Goal: Information Seeking & Learning: Check status

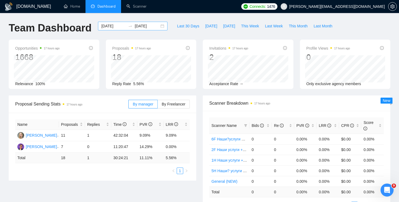
click at [158, 24] on div "[DATE] [DATE]" at bounding box center [132, 26] width 69 height 9
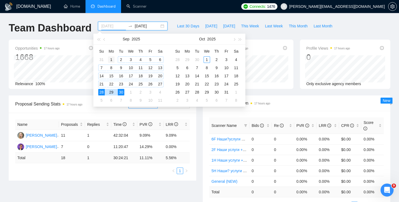
type input "[DATE]"
click at [112, 60] on div "1" at bounding box center [111, 59] width 7 height 7
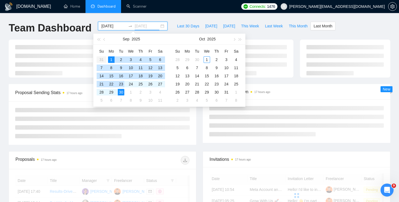
type input "[DATE]"
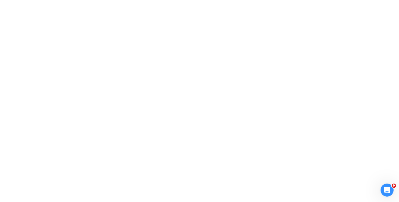
click at [121, 91] on div at bounding box center [199, 101] width 399 height 202
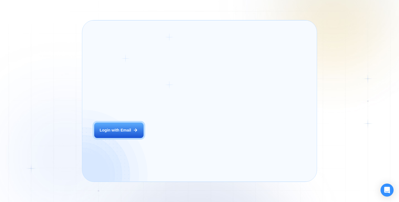
click at [186, 138] on div "Login ‍ Welcome to GigRadar. AI Business Manager for Agencies Login with Email" at bounding box center [138, 100] width 100 height 149
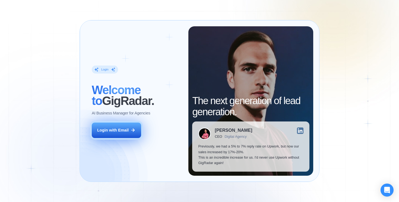
click at [127, 135] on button "Login with Email" at bounding box center [116, 130] width 49 height 15
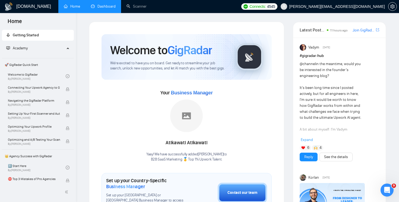
click at [102, 6] on link "Dashboard" at bounding box center [103, 6] width 25 height 5
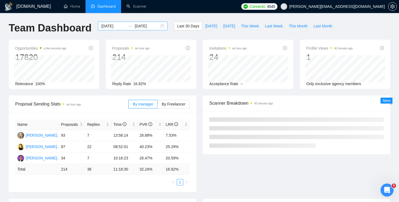
click at [159, 27] on div "2025-09-01 2025-10-01" at bounding box center [132, 26] width 69 height 9
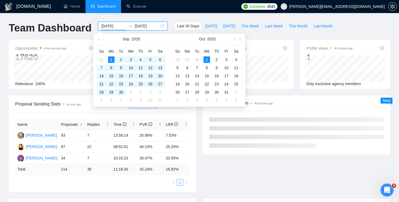
type input "[DATE]"
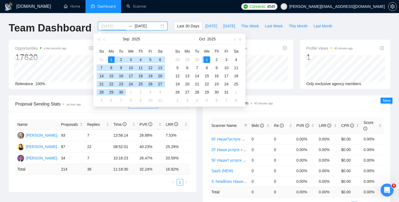
click at [111, 58] on div "1" at bounding box center [111, 59] width 7 height 7
type input "[DATE]"
click at [122, 91] on div "30" at bounding box center [121, 92] width 7 height 7
